Goal: Transaction & Acquisition: Purchase product/service

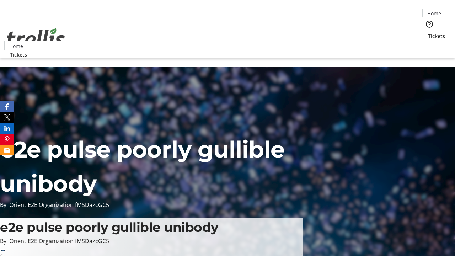
click at [428, 32] on span "Tickets" at bounding box center [436, 35] width 17 height 7
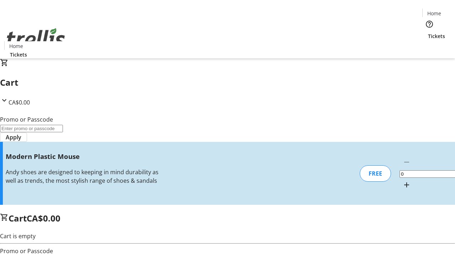
click at [402, 181] on mat-icon "Increment by one" at bounding box center [406, 185] width 9 height 9
type input "1"
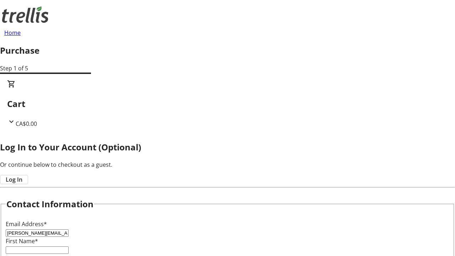
type input "[PERSON_NAME][EMAIL_ADDRESS][DOMAIN_NAME]"
type input "[PERSON_NAME]"
